Goal: Navigation & Orientation: Find specific page/section

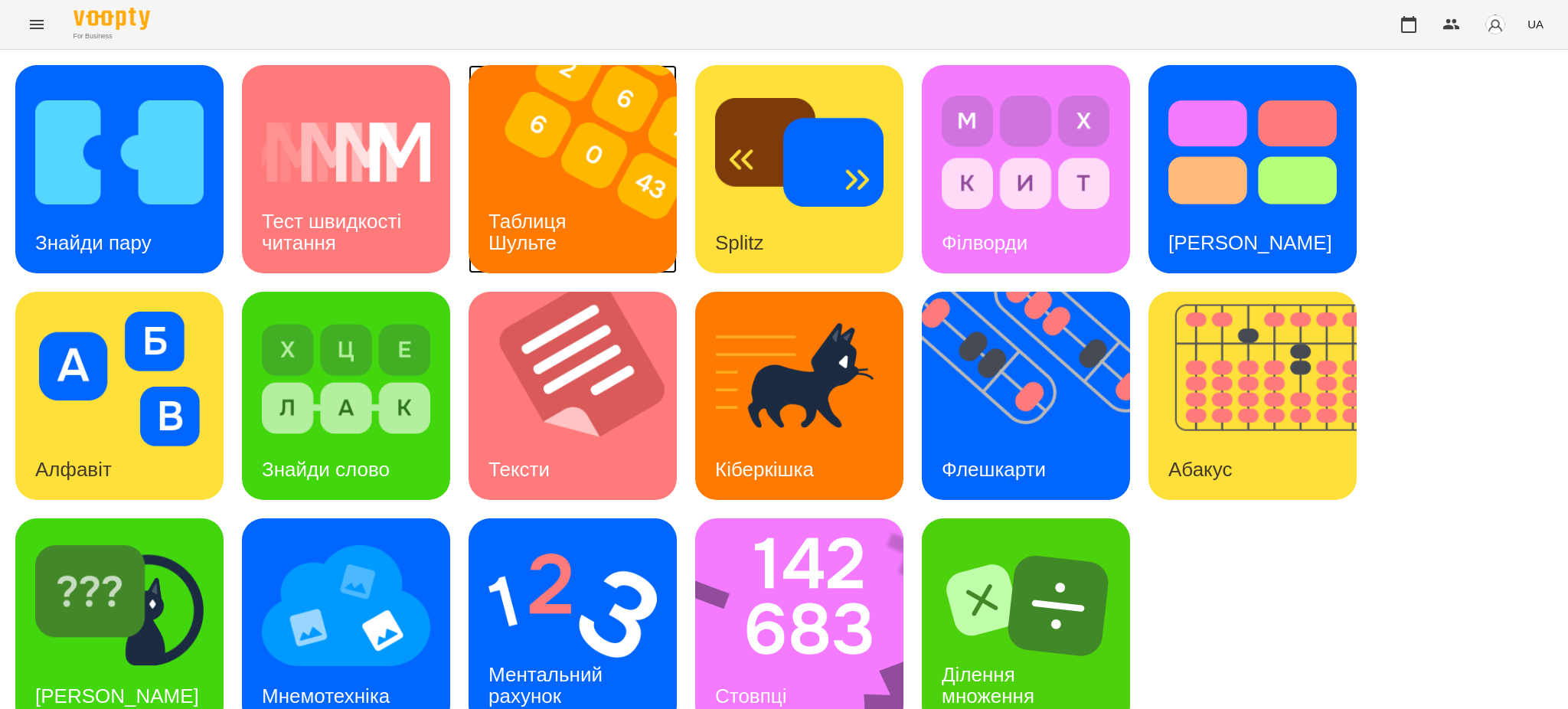
click at [568, 191] on div "Таблиця Шульте" at bounding box center [530, 232] width 124 height 82
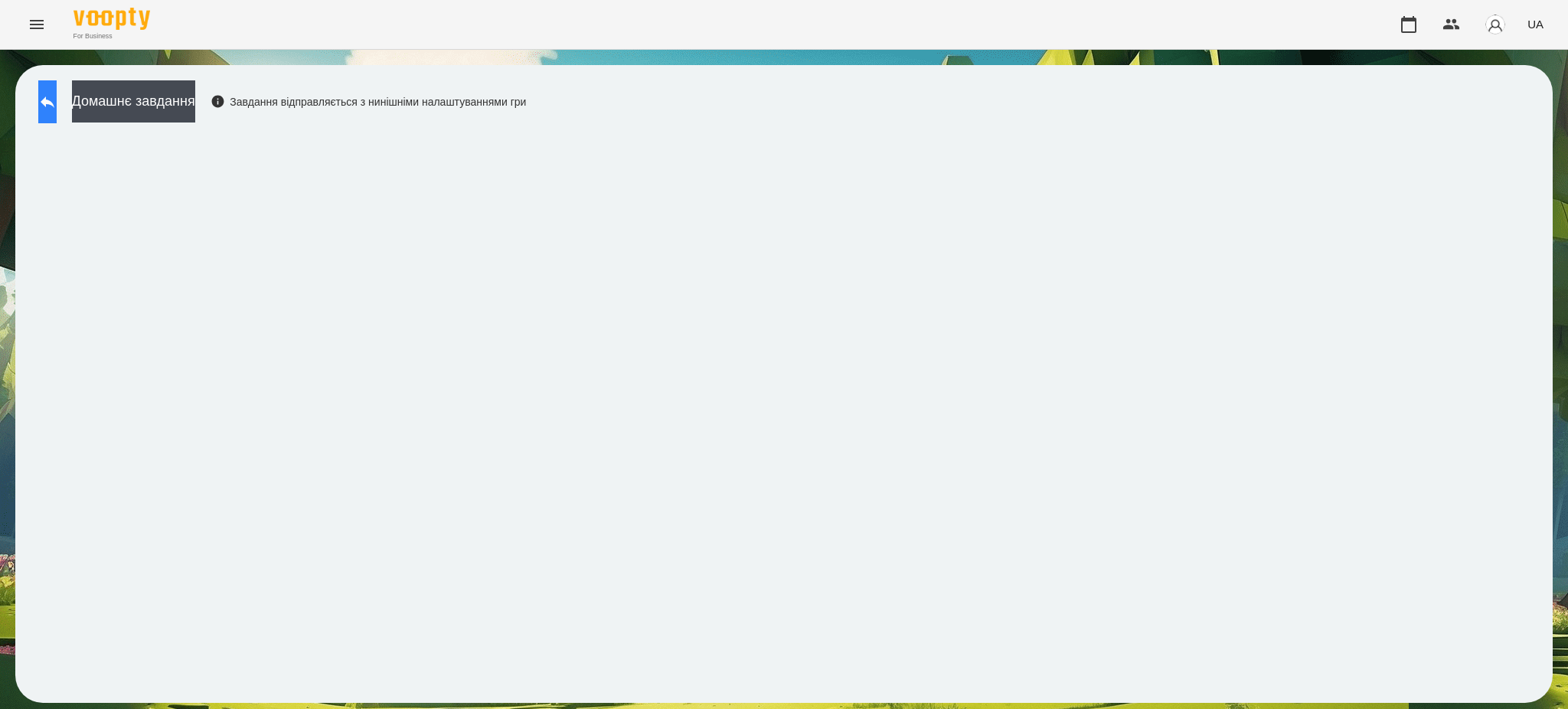
click at [57, 96] on icon at bounding box center [47, 101] width 18 height 18
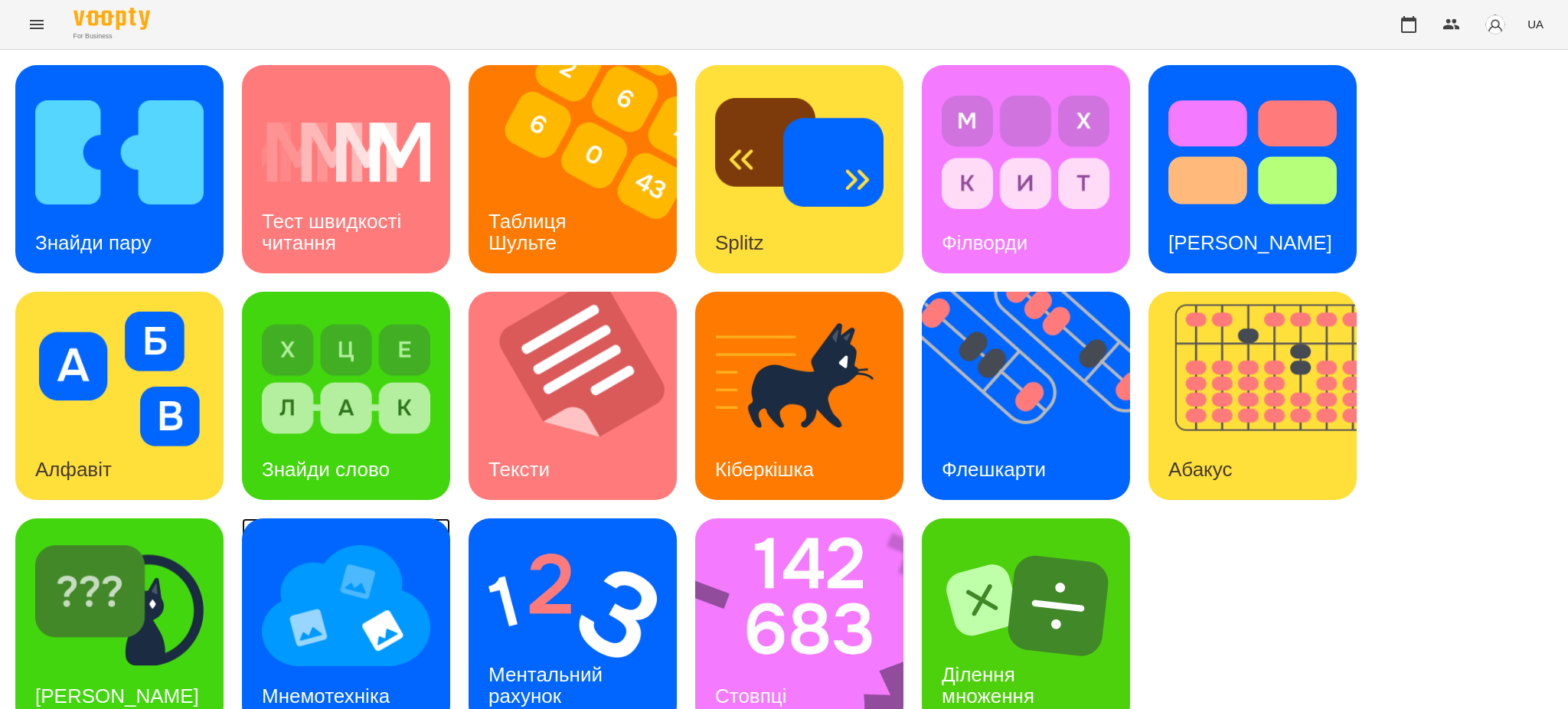
click at [329, 649] on img at bounding box center [346, 605] width 169 height 135
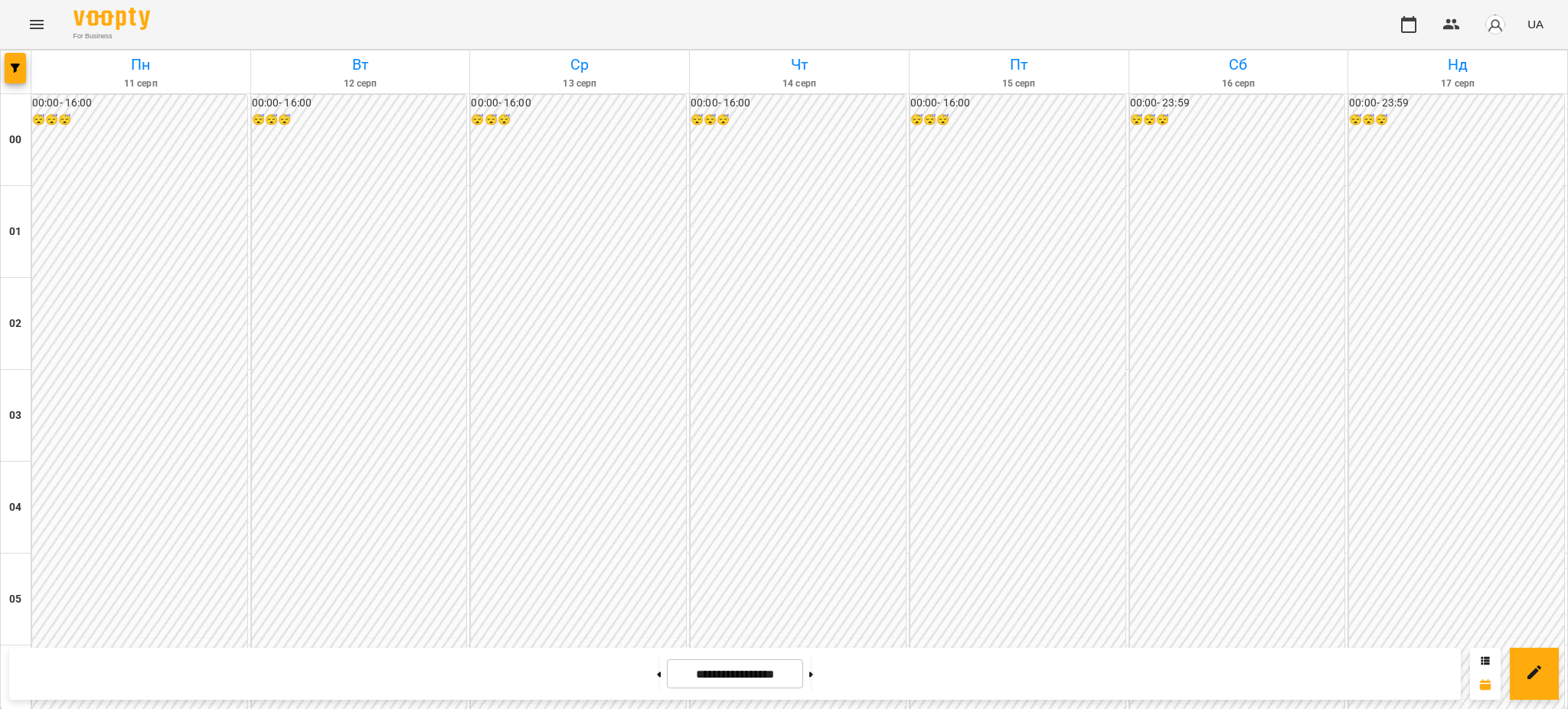
scroll to position [1352, 0]
